Goal: Transaction & Acquisition: Purchase product/service

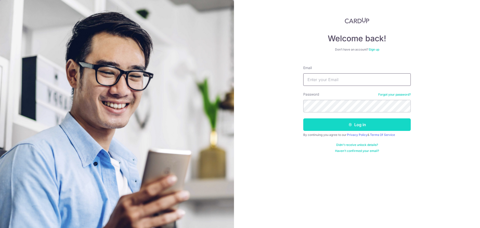
type input "[EMAIL_ADDRESS][DOMAIN_NAME]"
click at [359, 125] on button "Log in" at bounding box center [357, 124] width 108 height 13
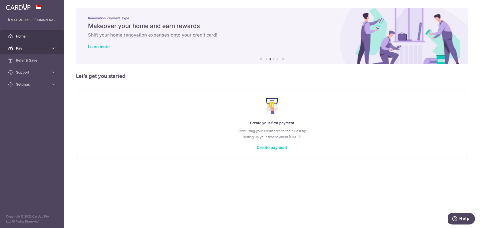
click at [54, 47] on icon at bounding box center [53, 48] width 5 height 5
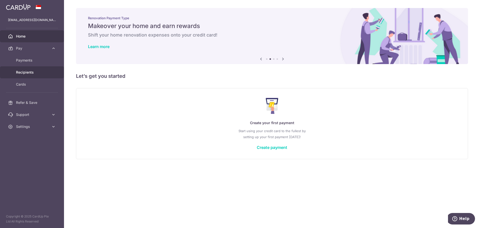
click at [26, 73] on span "Recipients" at bounding box center [32, 72] width 33 height 5
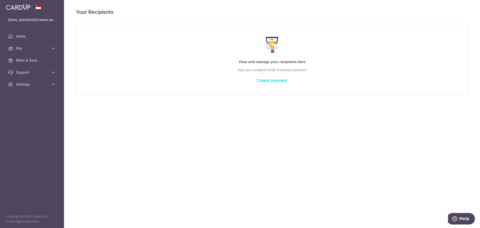
click at [272, 79] on link "Create payment" at bounding box center [272, 80] width 31 height 5
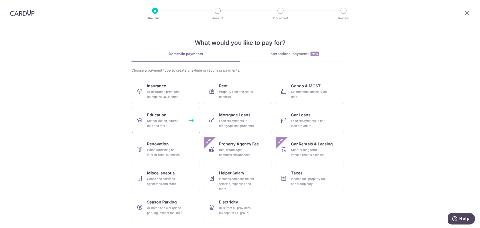
click at [192, 121] on link "Education School, tuition, course fees and more" at bounding box center [166, 120] width 68 height 25
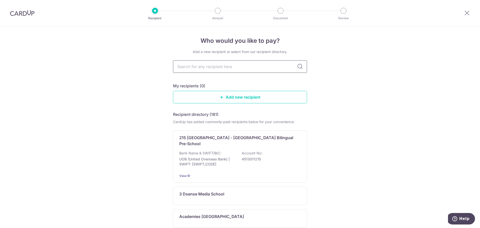
click at [250, 64] on input "text" at bounding box center [240, 66] width 134 height 13
type input "nus"
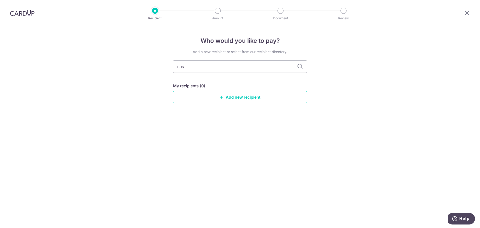
drag, startPoint x: 191, startPoint y: 65, endPoint x: 158, endPoint y: 64, distance: 33.3
click at [158, 64] on div "Who would you like to pay? Add a new recipient or select from our recipient dir…" at bounding box center [240, 127] width 480 height 202
type input "national university"
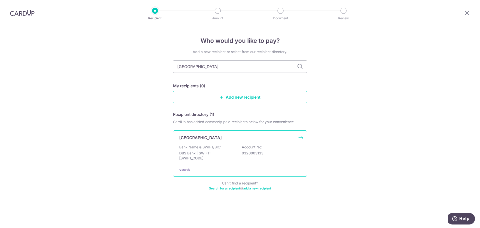
click at [300, 137] on div "National University Of Singapore Bank Name & SWIFT/BIC: DBS Bank | SWIFT: DBSSS…" at bounding box center [240, 153] width 134 height 46
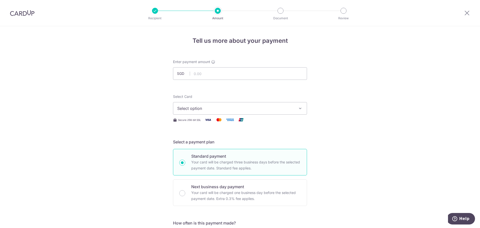
click at [269, 109] on span "Select option" at bounding box center [235, 108] width 117 height 6
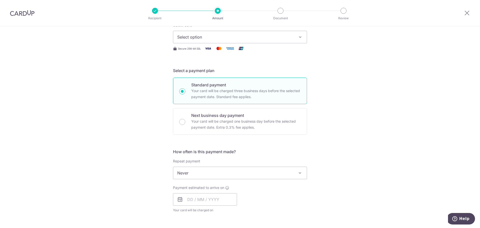
scroll to position [75, 0]
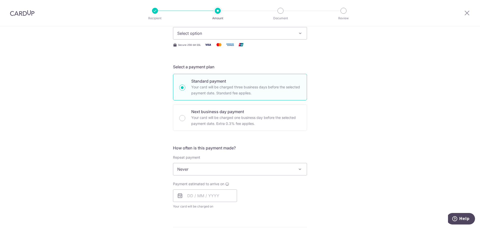
click at [299, 167] on span at bounding box center [300, 169] width 6 height 6
click at [353, 132] on div "Tell us more about your payment Enter payment amount SGD Select Card Select opt…" at bounding box center [240, 177] width 480 height 453
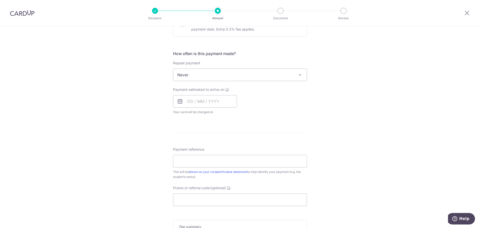
scroll to position [175, 0]
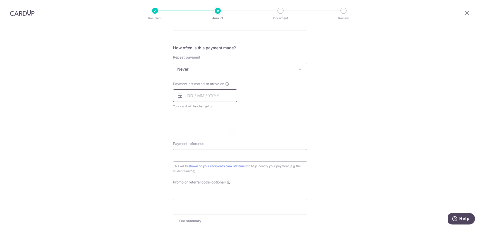
click at [210, 96] on input "text" at bounding box center [205, 95] width 64 height 13
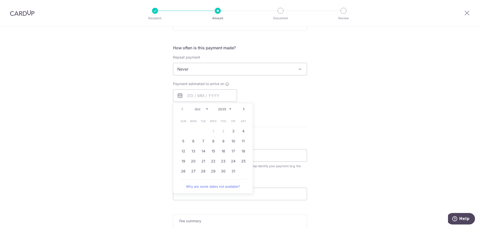
click at [211, 132] on table "Sun Mon Tue Wed Thu Fri Sat 1 2 3 4 5 6 7 8 9 10 11 12 13 14 15 16 17 18 19 20 …" at bounding box center [213, 146] width 70 height 60
click at [212, 130] on table "Sun Mon Tue Wed Thu Fri Sat 1 2 3 4 5 6 7 8 9 10 11 12 13 14 15 16 17 18 19 20 …" at bounding box center [213, 146] width 70 height 60
click at [197, 98] on input "text" at bounding box center [205, 95] width 64 height 13
click at [233, 131] on link "3" at bounding box center [233, 131] width 8 height 8
type input "03/10/2025"
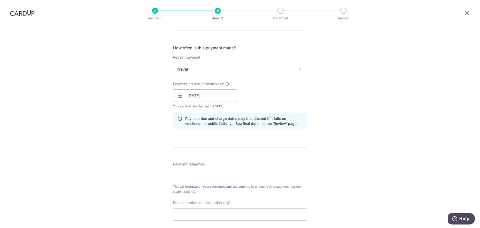
click at [327, 102] on div "Tell us more about your payment Enter payment amount SGD Select Card Select opt…" at bounding box center [240, 87] width 480 height 473
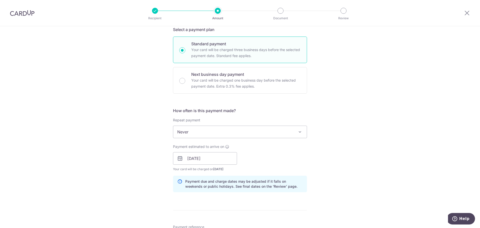
scroll to position [100, 0]
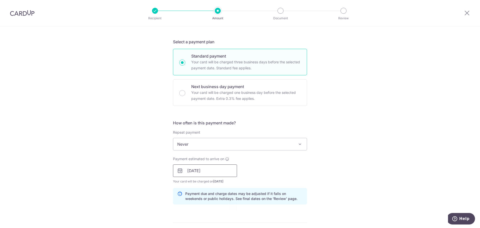
click at [224, 172] on input "03/10/2025" at bounding box center [205, 170] width 64 height 13
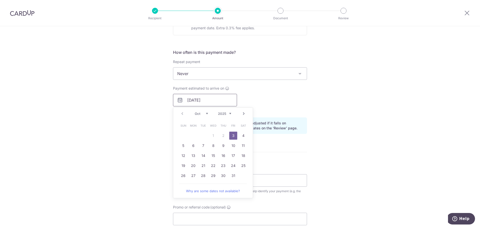
scroll to position [175, 0]
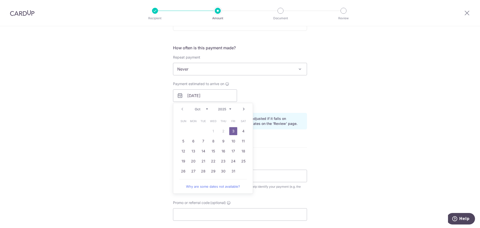
click at [225, 187] on link "Why are some dates not available?" at bounding box center [213, 186] width 68 height 10
click at [370, 56] on div "Tell us more about your payment Enter payment amount SGD Select Card Select opt…" at bounding box center [240, 87] width 480 height 473
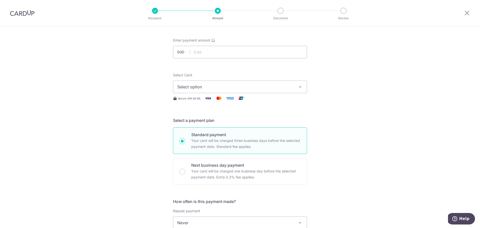
scroll to position [0, 0]
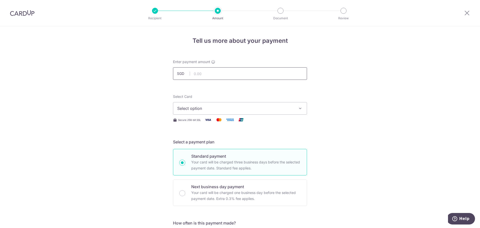
click at [273, 75] on input "text" at bounding box center [240, 73] width 134 height 13
type input "4,500.00"
drag, startPoint x: 437, startPoint y: 118, endPoint x: 395, endPoint y: 134, distance: 45.3
click at [290, 110] on span "Select option" at bounding box center [235, 108] width 117 height 6
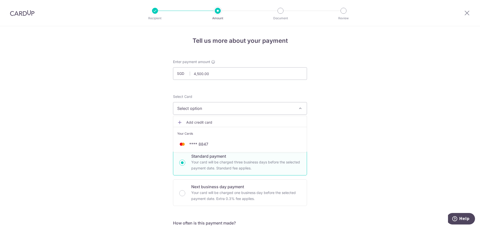
click at [290, 110] on span "Select option" at bounding box center [235, 108] width 117 height 6
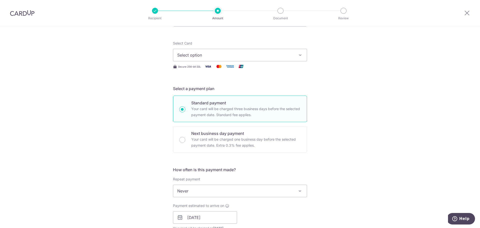
scroll to position [50, 0]
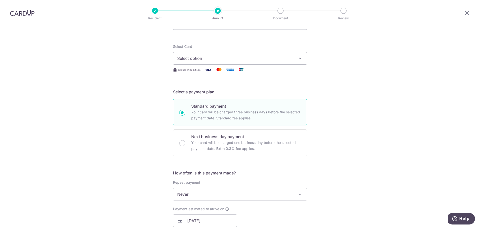
click at [251, 112] on p "Your card will be charged three business days before the selected payment date.…" at bounding box center [246, 115] width 110 height 12
click at [185, 112] on input "Standard payment Your card will be charged three business days before the selec…" at bounding box center [182, 113] width 6 height 6
radio input "true"
click at [240, 58] on span "Select option" at bounding box center [235, 58] width 117 height 6
click at [202, 72] on span "Add credit card" at bounding box center [244, 72] width 117 height 5
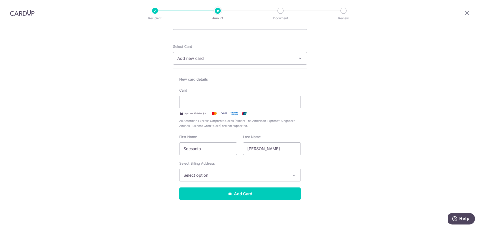
drag, startPoint x: 243, startPoint y: 58, endPoint x: 249, endPoint y: 58, distance: 6.5
click at [243, 58] on span "Add new card" at bounding box center [235, 58] width 117 height 6
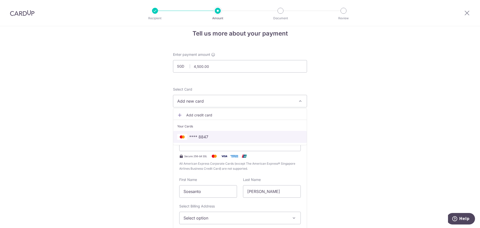
scroll to position [0, 0]
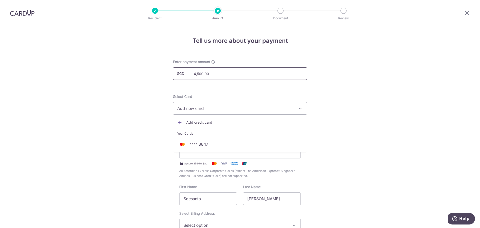
click at [272, 70] on input "4,500.00" at bounding box center [240, 73] width 134 height 13
type input "4,500.00"
click at [207, 139] on div "Card Secure 256-bit SSL All American Express Corporate Cards (except The Americ…" at bounding box center [240, 158] width 122 height 41
drag, startPoint x: 183, startPoint y: 142, endPoint x: 191, endPoint y: 136, distance: 10.0
click at [183, 142] on label "Card" at bounding box center [183, 140] width 8 height 5
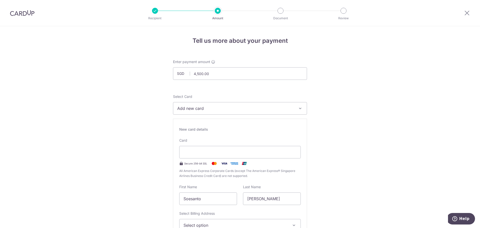
click at [200, 128] on div "New card details" at bounding box center [240, 129] width 122 height 5
drag, startPoint x: 218, startPoint y: 107, endPoint x: 236, endPoint y: 106, distance: 17.6
click at [219, 107] on span "Add new card" at bounding box center [235, 108] width 117 height 6
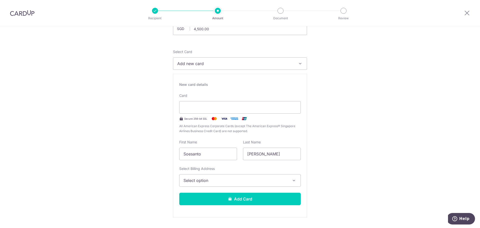
scroll to position [75, 0]
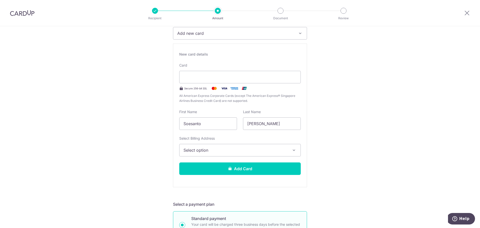
click at [261, 148] on span "Select option" at bounding box center [236, 150] width 104 height 6
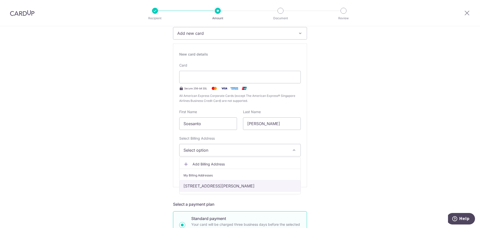
click at [239, 190] on link "[STREET_ADDRESS][PERSON_NAME]" at bounding box center [240, 186] width 121 height 12
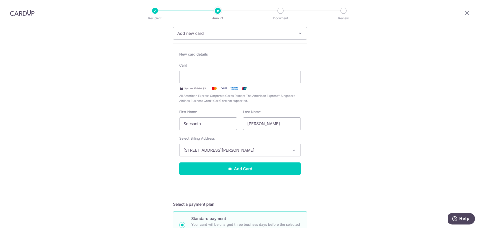
drag, startPoint x: 405, startPoint y: 143, endPoint x: 396, endPoint y: 146, distance: 8.9
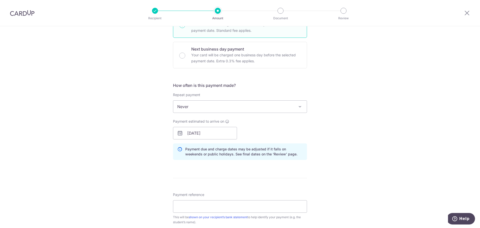
scroll to position [275, 0]
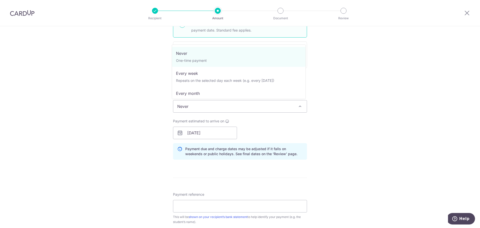
click at [228, 103] on span "Never" at bounding box center [240, 106] width 134 height 12
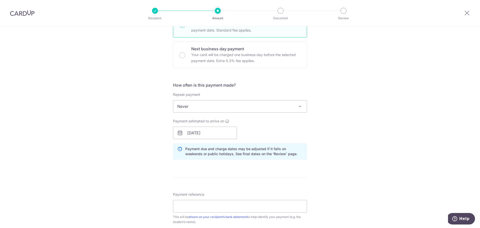
click at [382, 128] on div "Tell us more about your payment Enter payment amount SGD 4,500.00 4500.00 Selec…" at bounding box center [240, 52] width 480 height 602
click at [215, 133] on input "03/10/2025" at bounding box center [205, 133] width 64 height 13
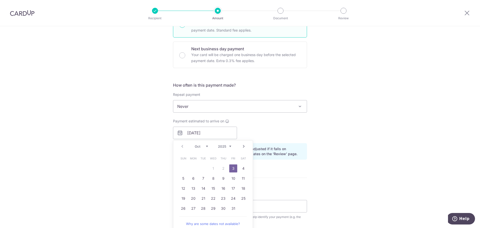
click at [232, 169] on link "3" at bounding box center [233, 168] width 8 height 8
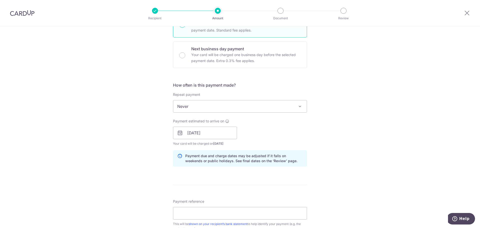
click at [341, 139] on div "Tell us more about your payment Enter payment amount SGD 4,500.00 4500.00 Selec…" at bounding box center [240, 56] width 480 height 610
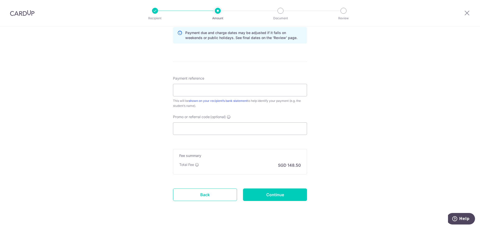
scroll to position [400, 0]
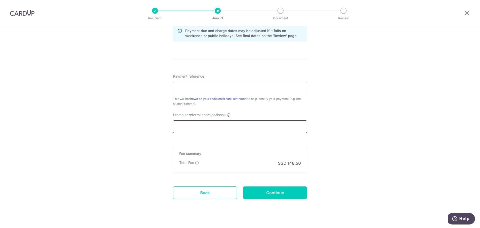
click at [256, 126] on input "Promo or referral code (optional)" at bounding box center [240, 126] width 134 height 13
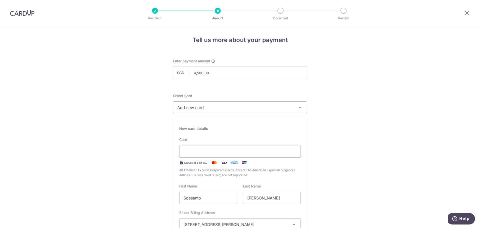
scroll to position [0, 0]
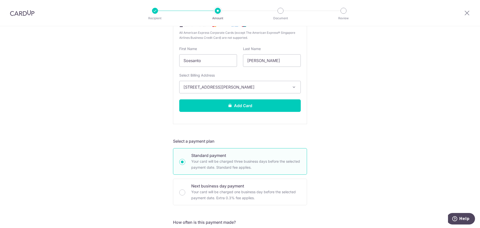
scroll to position [150, 0]
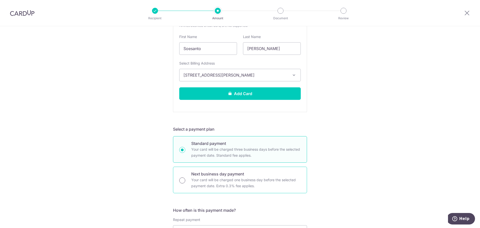
click at [182, 181] on input "Next business day payment Your card will be charged one business day before the…" at bounding box center [182, 180] width 6 height 6
radio input "true"
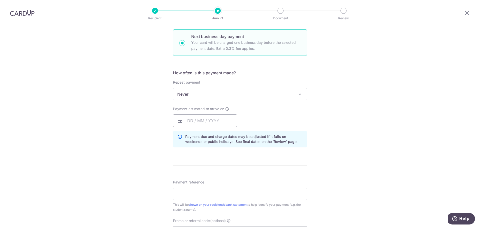
click at [363, 167] on div "Tell us more about your payment Enter payment amount SGD 4,500.00 4500.00 Selec…" at bounding box center [240, 108] width 480 height 465
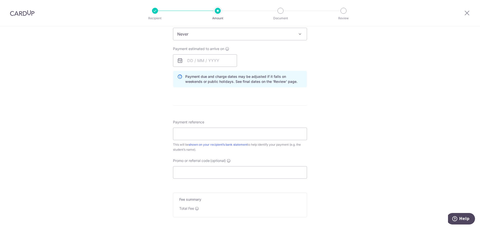
scroll to position [263, 0]
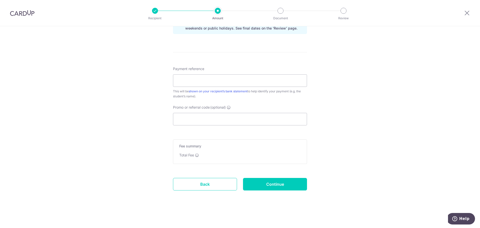
drag, startPoint x: 376, startPoint y: 143, endPoint x: 348, endPoint y: 150, distance: 28.7
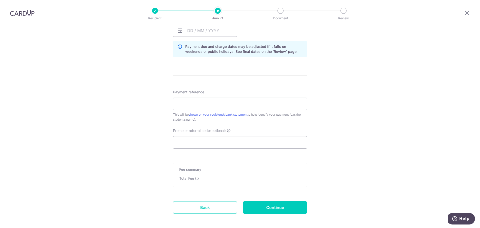
scroll to position [238, 0]
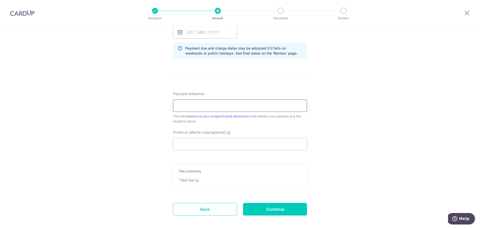
click at [254, 101] on input "Payment reference" at bounding box center [240, 105] width 134 height 13
type input "12345"
click at [246, 144] on input "Promo or referral code (optional)" at bounding box center [240, 144] width 134 height 13
click at [366, 141] on div "Tell us more about your payment Enter payment amount SGD 4,500.00 4500.00 Selec…" at bounding box center [240, 20] width 480 height 465
click at [293, 142] on input "Promo or referral code (optional)" at bounding box center [240, 144] width 134 height 13
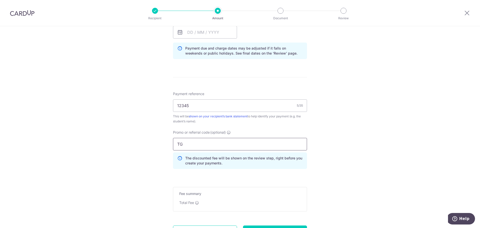
type input "T"
type input "GET225"
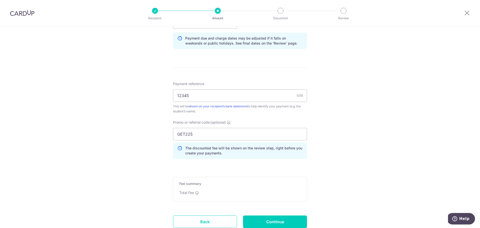
click at [342, 146] on div "Tell us more about your payment Enter payment amount SGD 4,500.00 4500.00 Selec…" at bounding box center [240, 22] width 480 height 488
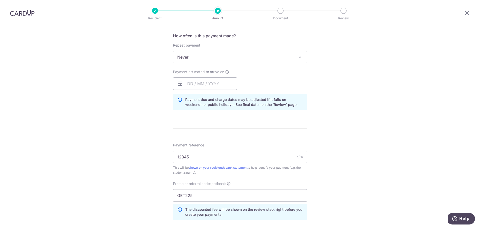
scroll to position [173, 0]
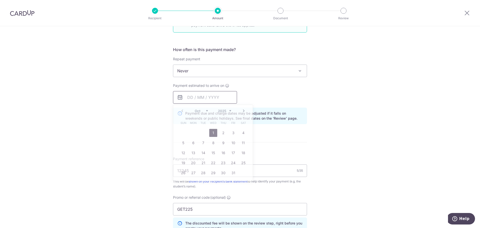
click at [214, 98] on input "text" at bounding box center [205, 97] width 64 height 13
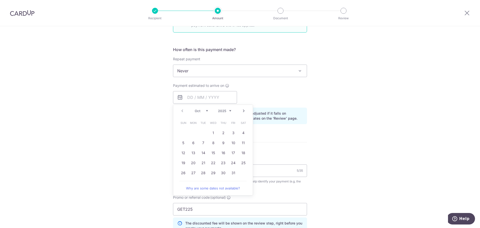
click at [359, 143] on div "Tell us more about your payment Enter payment amount SGD 4,500.00 4500.00 Selec…" at bounding box center [240, 97] width 480 height 488
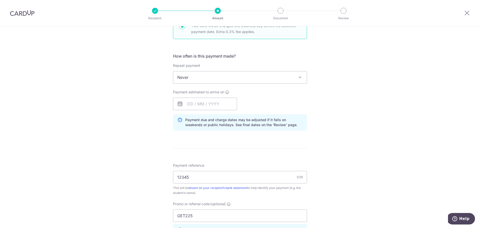
scroll to position [161, 0]
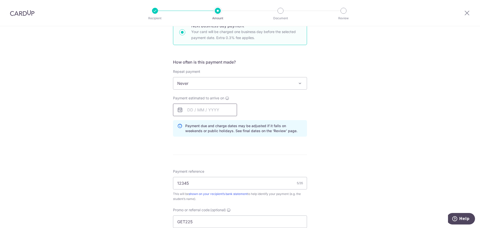
click at [224, 107] on input "text" at bounding box center [205, 110] width 64 height 13
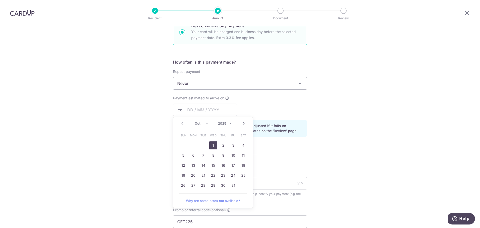
click at [180, 123] on div "Prev Next Oct Nov Dec 2025 2026 2027 2028 2029 2030 2031 2032 2033 2034 2035" at bounding box center [213, 123] width 80 height 12
click at [185, 124] on div "Prev Next Oct Nov Dec 2025 2026 2027 2028 2029 2030 2031 2032 2033 2034 2035" at bounding box center [213, 123] width 80 height 12
click at [203, 124] on select "Oct Nov Dec" at bounding box center [201, 123] width 13 height 4
click at [213, 146] on link "1" at bounding box center [213, 145] width 8 height 8
type input "[DATE]"
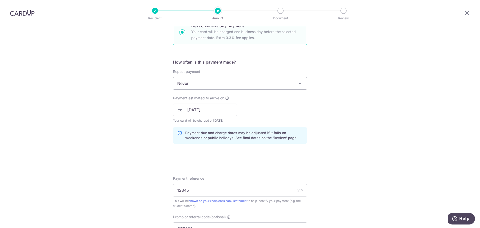
drag, startPoint x: 363, startPoint y: 108, endPoint x: 327, endPoint y: 112, distance: 35.3
click at [363, 108] on div "Tell us more about your payment Enter payment amount SGD 4,500.00 4500.00 Selec…" at bounding box center [240, 125] width 480 height 520
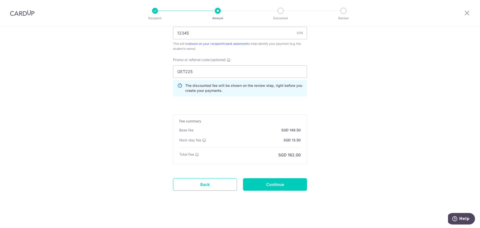
scroll to position [318, 0]
click at [285, 183] on input "Continue" at bounding box center [275, 184] width 64 height 13
type input "Create Schedule"
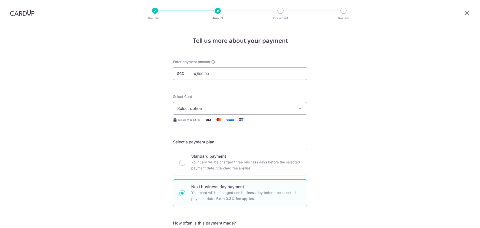
scroll to position [325, 0]
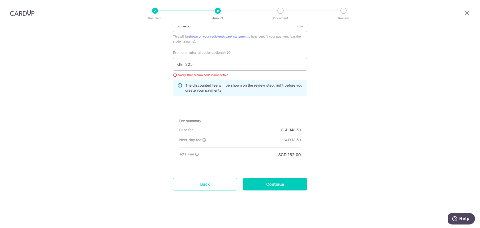
drag, startPoint x: 360, startPoint y: 94, endPoint x: 343, endPoint y: 93, distance: 17.1
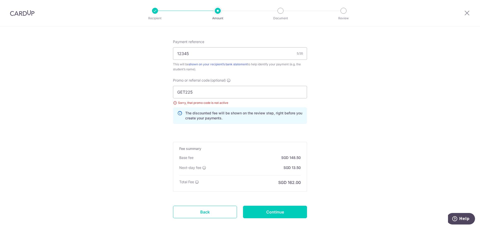
scroll to position [300, 0]
